Goal: Book appointment/travel/reservation

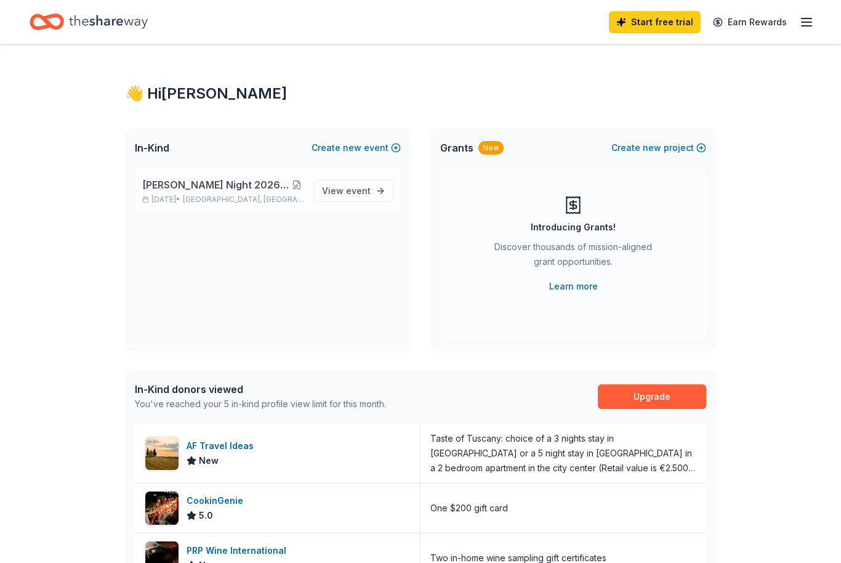
click at [297, 183] on button at bounding box center [296, 185] width 15 height 10
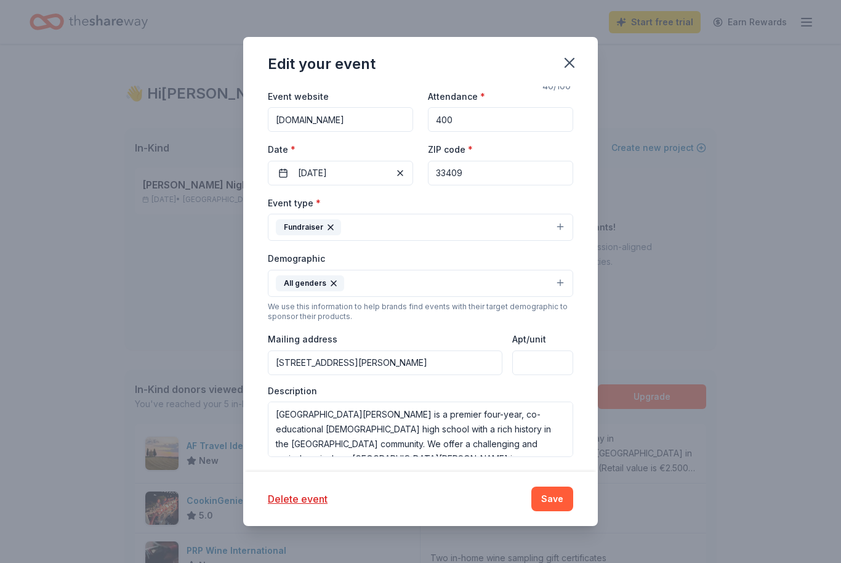
scroll to position [110, 0]
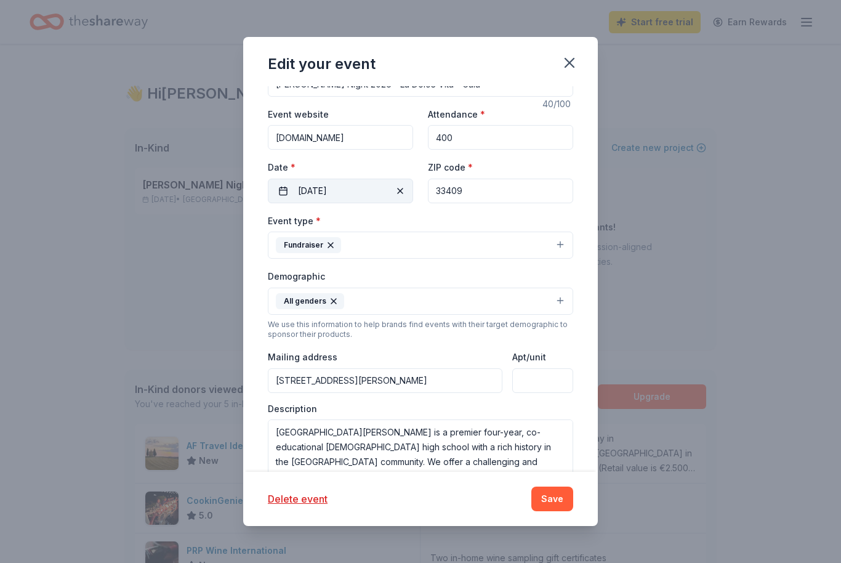
click at [365, 191] on button "[DATE]" at bounding box center [340, 191] width 145 height 25
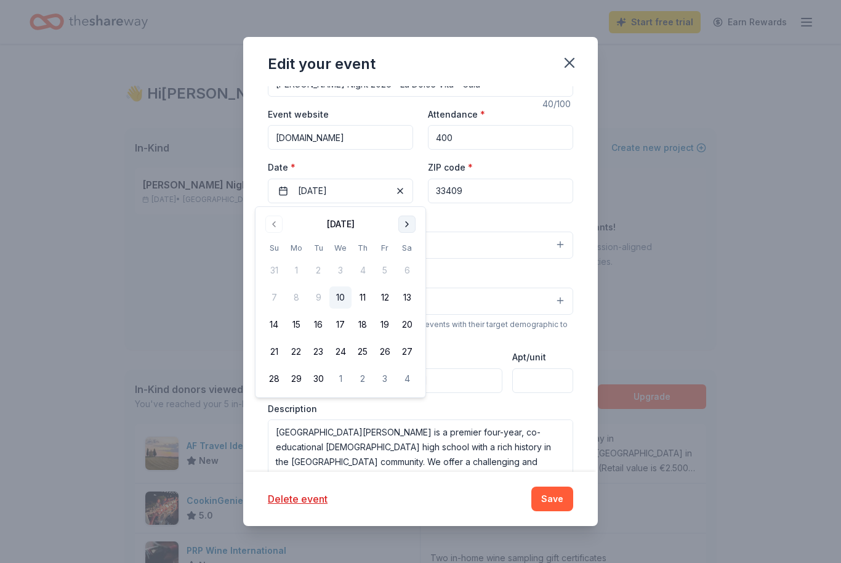
click at [412, 228] on button "Go to next month" at bounding box center [406, 223] width 17 height 17
click at [412, 230] on button "Go to next month" at bounding box center [406, 223] width 17 height 17
click at [409, 223] on button "Go to next month" at bounding box center [406, 223] width 17 height 17
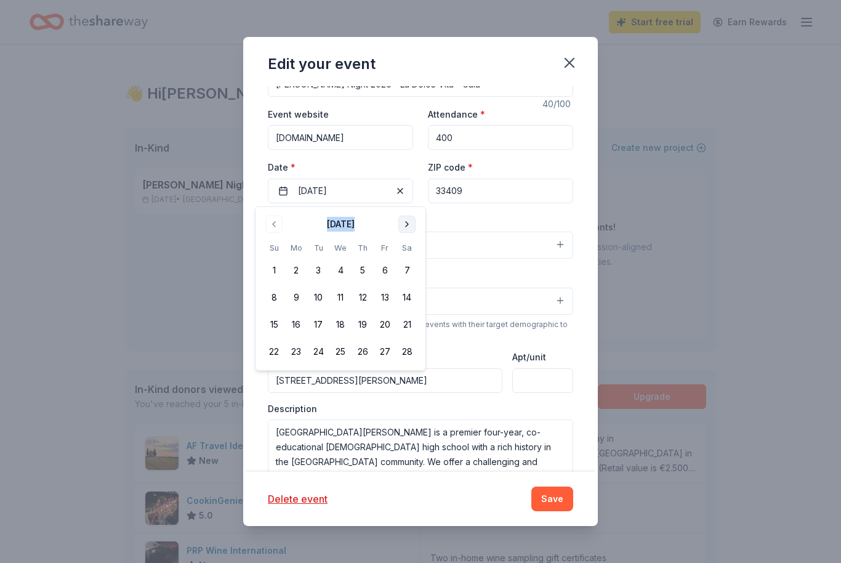
click at [409, 223] on button "Go to next month" at bounding box center [406, 223] width 17 height 17
click at [407, 274] on button "7" at bounding box center [407, 270] width 22 height 22
click at [408, 270] on button "7" at bounding box center [407, 270] width 22 height 22
click at [701, 275] on div "Edit your event Update donors you've applied to Let donors know of any updates …" at bounding box center [420, 281] width 841 height 563
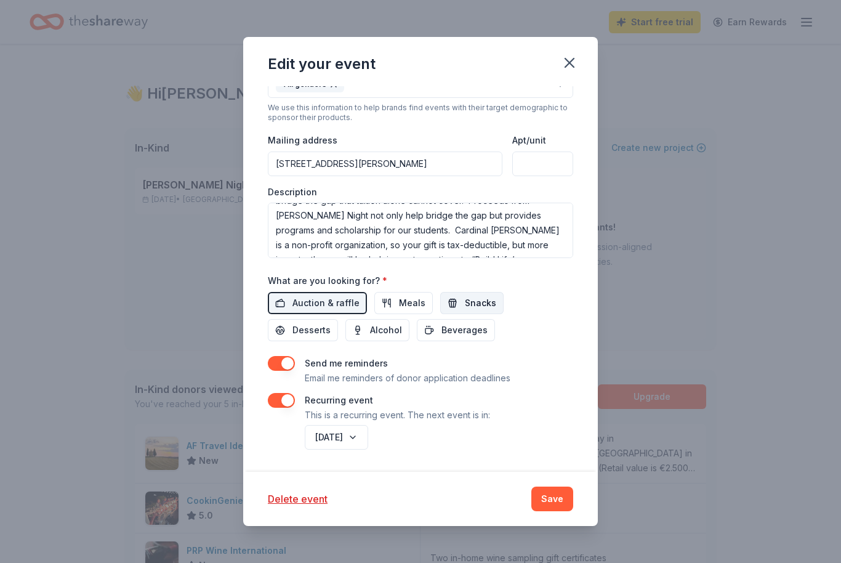
scroll to position [327, 0]
click at [561, 500] on button "Save" at bounding box center [552, 498] width 42 height 25
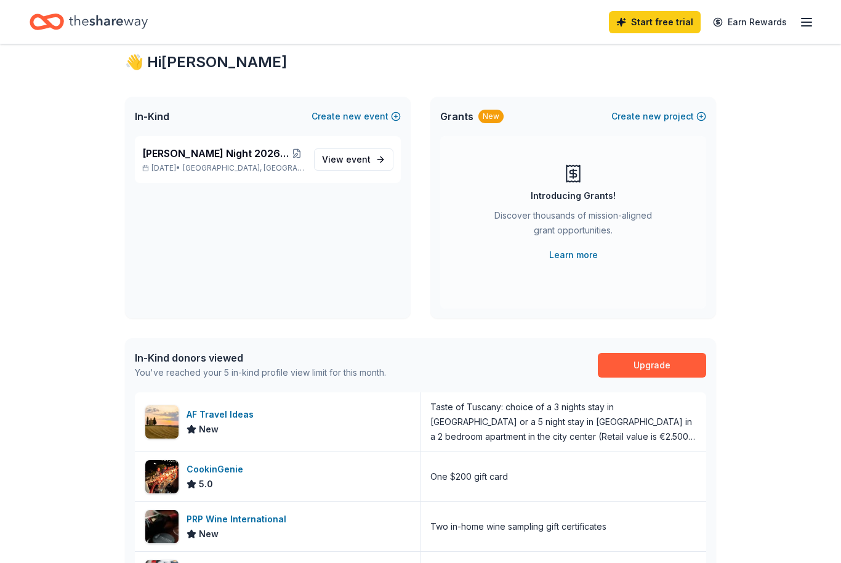
scroll to position [0, 0]
